Goal: Task Accomplishment & Management: Manage account settings

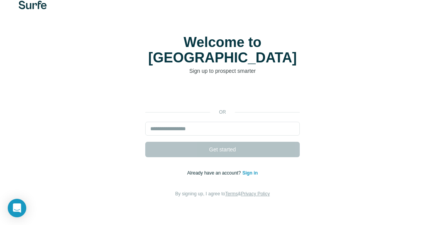
scroll to position [37, 0]
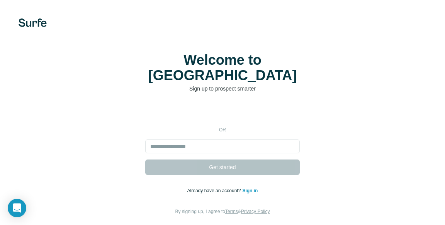
click at [252, 188] on link "Sign in" at bounding box center [249, 190] width 15 height 5
click at [224, 188] on span "Already have an account?" at bounding box center [214, 190] width 55 height 5
click at [204, 188] on p "Already have an account? Sign in" at bounding box center [222, 191] width 71 height 7
click at [249, 188] on link "Sign in" at bounding box center [249, 190] width 15 height 5
